Goal: Task Accomplishment & Management: Manage account settings

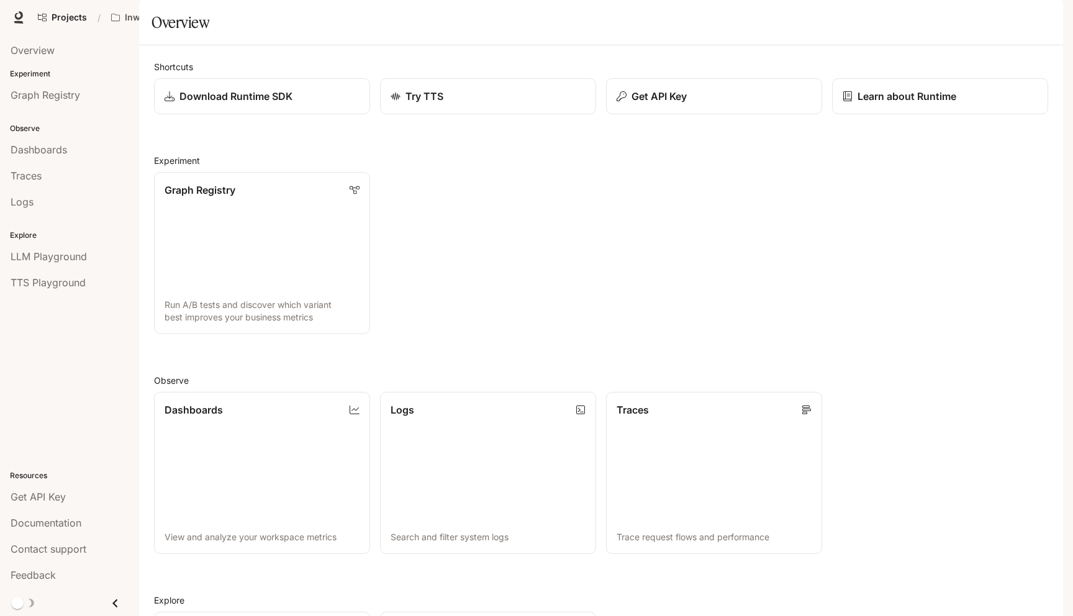
click at [826, 15] on span "Character Studio" at bounding box center [824, 18] width 69 height 16
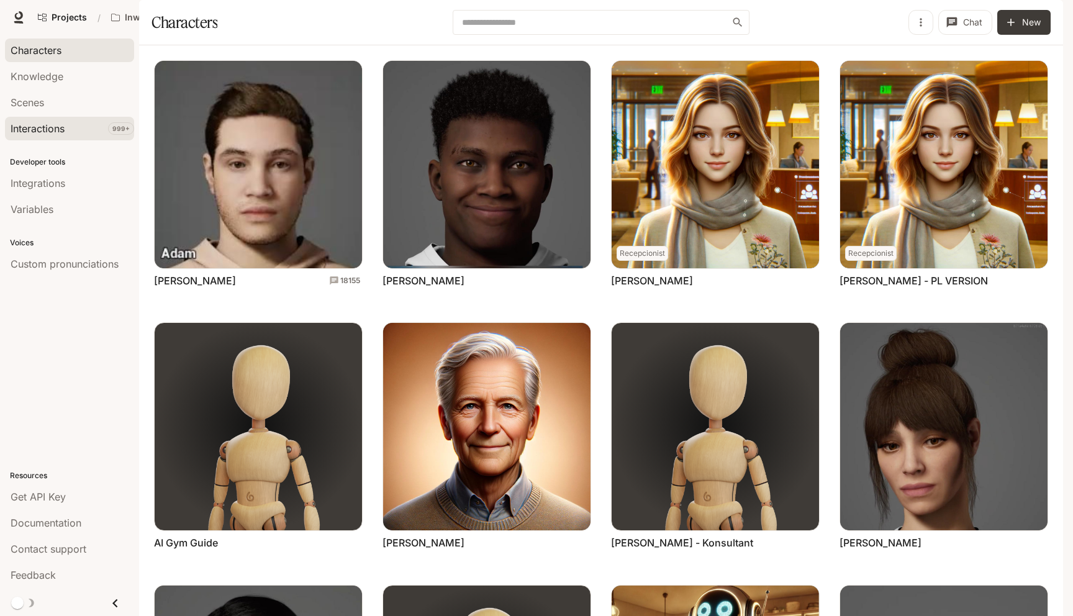
click at [42, 130] on span "Interactions" at bounding box center [38, 128] width 54 height 15
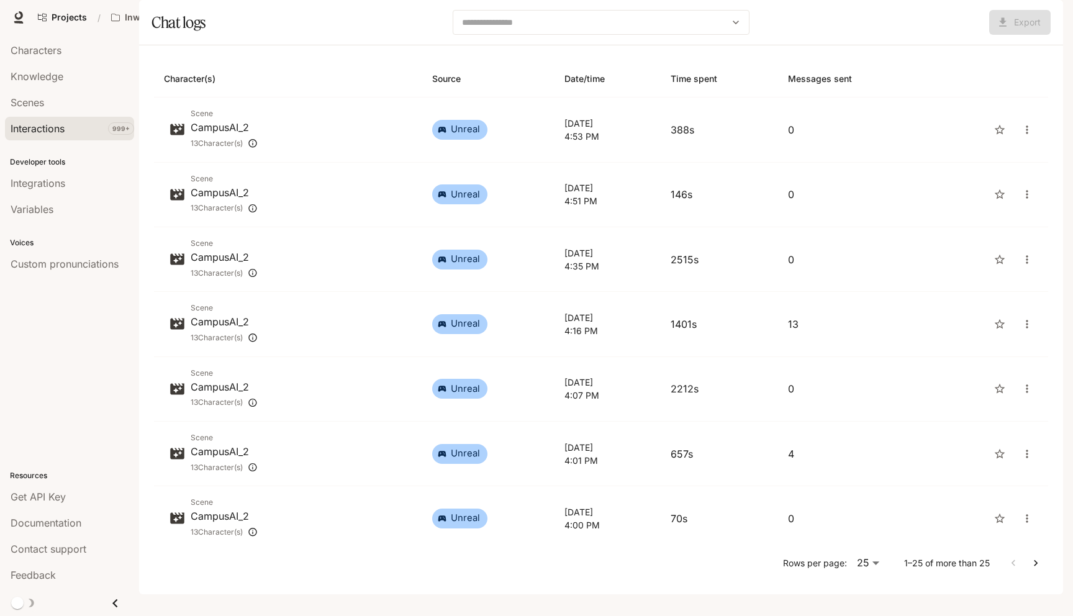
click at [1042, 22] on div "button" at bounding box center [1045, 17] width 17 height 17
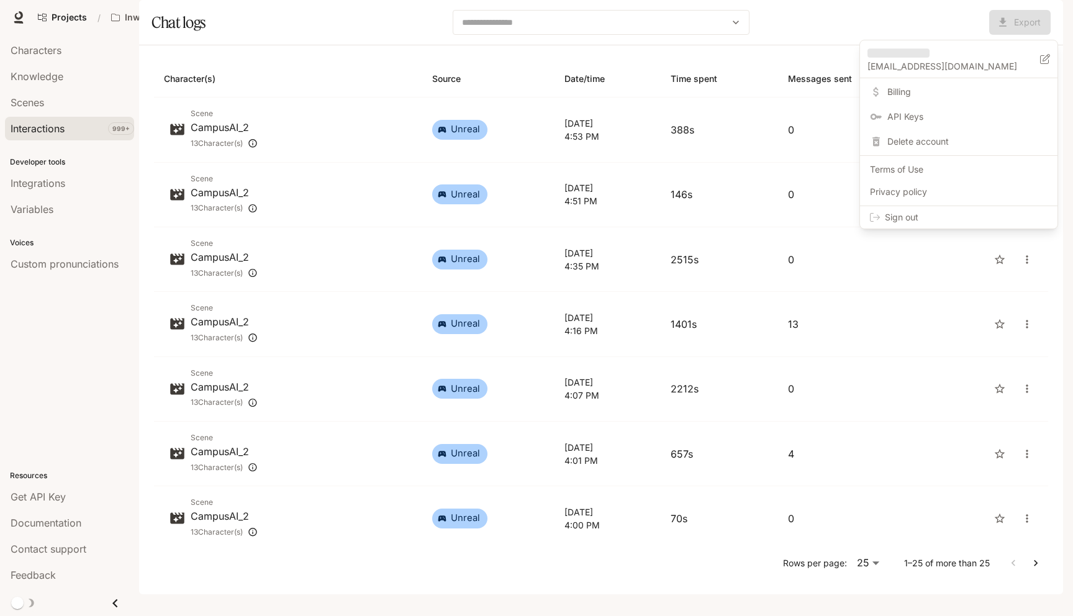
click at [921, 87] on span "Billing" at bounding box center [967, 92] width 160 height 12
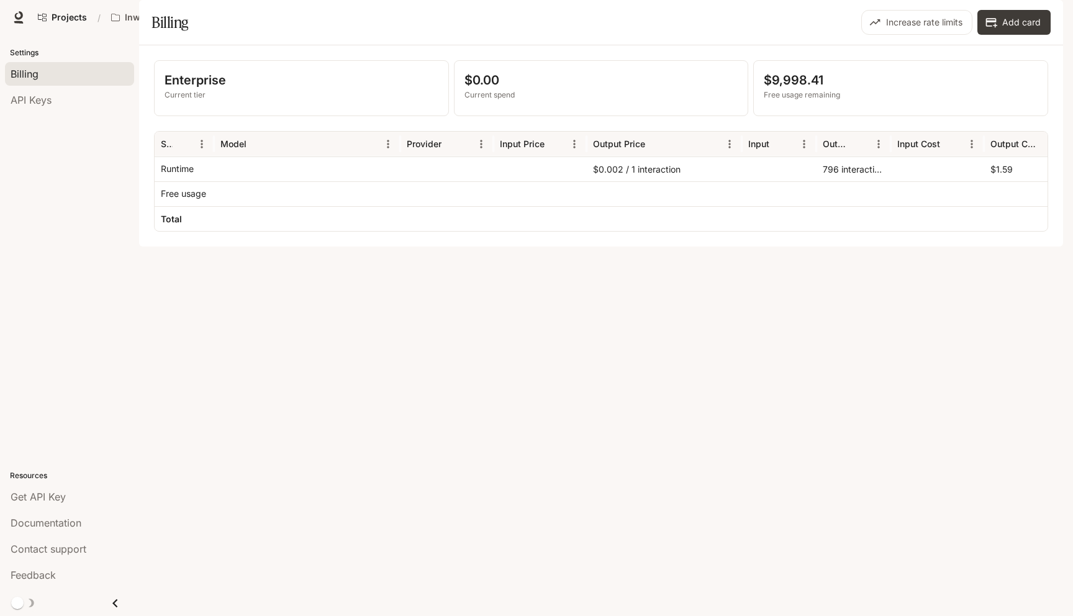
click at [287, 89] on p "Enterprise" at bounding box center [302, 80] width 274 height 19
click at [510, 89] on p "$0.00" at bounding box center [601, 80] width 274 height 19
click at [387, 148] on icon "Menu" at bounding box center [388, 144] width 2 height 8
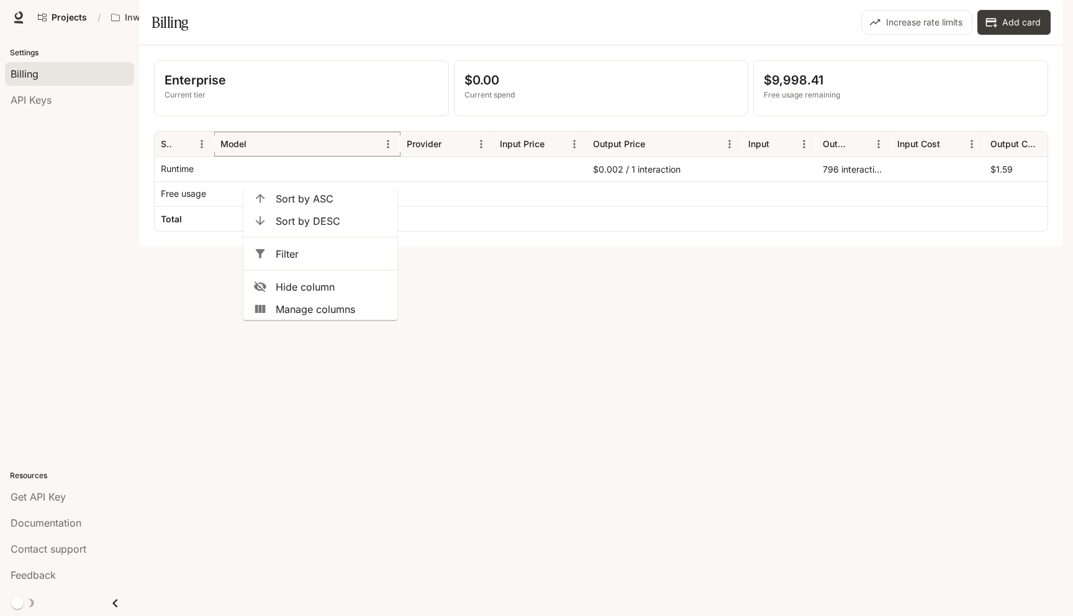
click at [387, 148] on icon "Menu" at bounding box center [388, 144] width 2 height 8
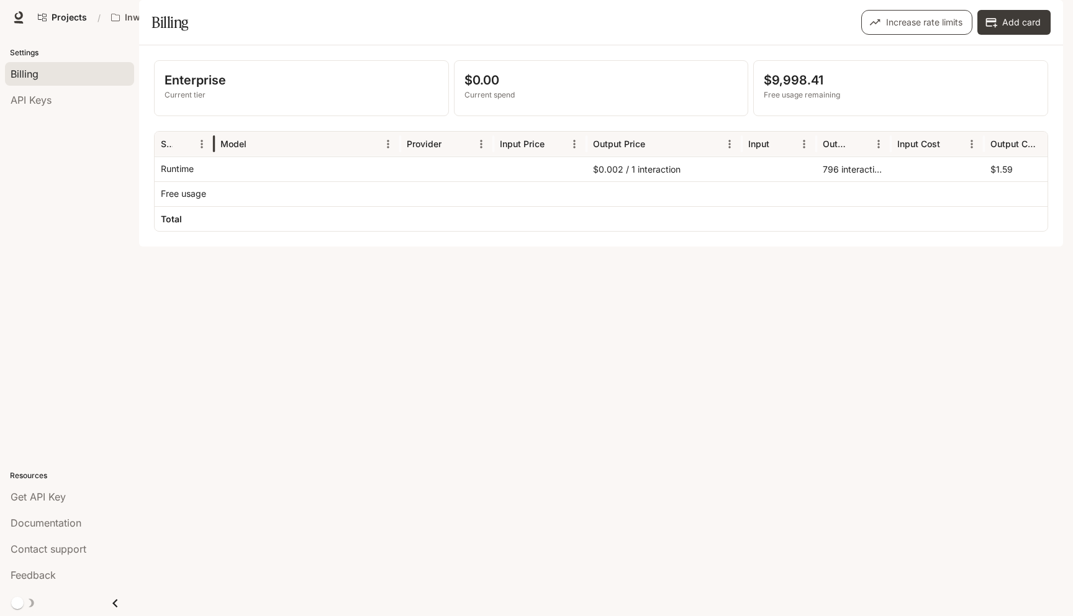
click at [877, 29] on icon "button" at bounding box center [875, 22] width 12 height 12
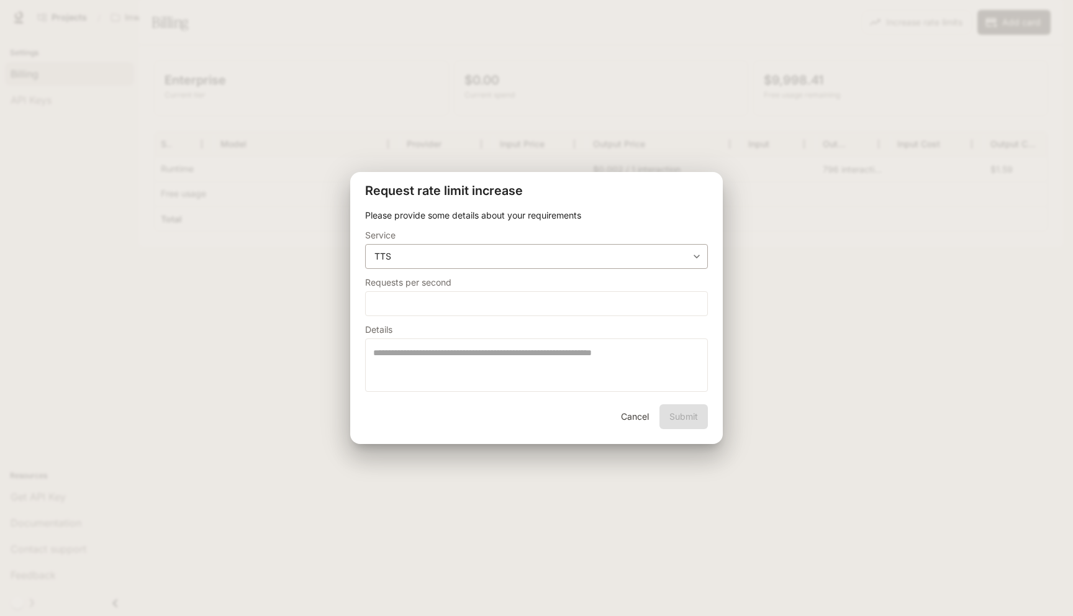
click at [614, 263] on div "**********" at bounding box center [536, 256] width 343 height 25
click at [689, 260] on body "**********" at bounding box center [536, 308] width 1073 height 616
click at [688, 260] on div at bounding box center [536, 308] width 1073 height 616
click at [632, 420] on button "Cancel" at bounding box center [635, 416] width 40 height 25
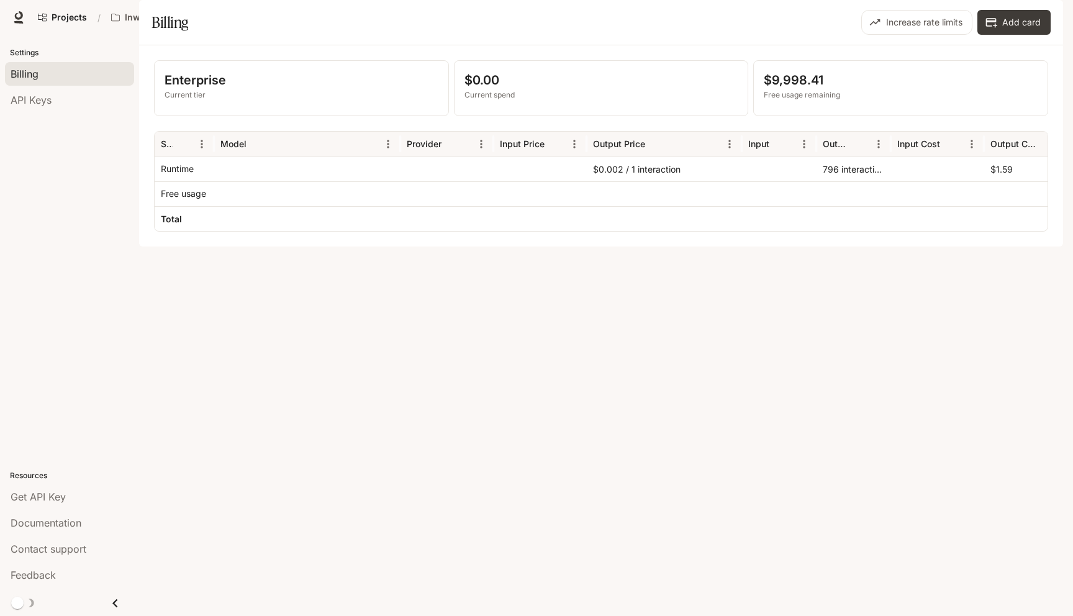
click at [427, 246] on div "Enterprise Current tier $0.00 Current spend $9,998.41 Free usage remaining Serv…" at bounding box center [601, 145] width 924 height 201
click at [67, 103] on div "API Keys" at bounding box center [70, 100] width 118 height 15
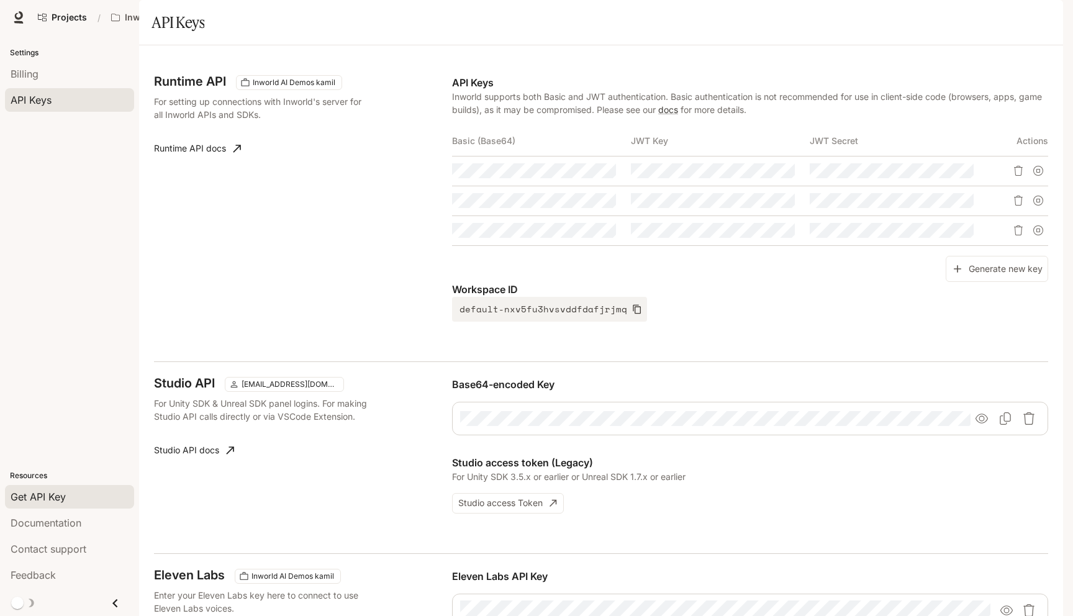
scroll to position [227, 0]
click at [59, 521] on span "Documentation" at bounding box center [46, 522] width 71 height 15
